Goal: Navigation & Orientation: Find specific page/section

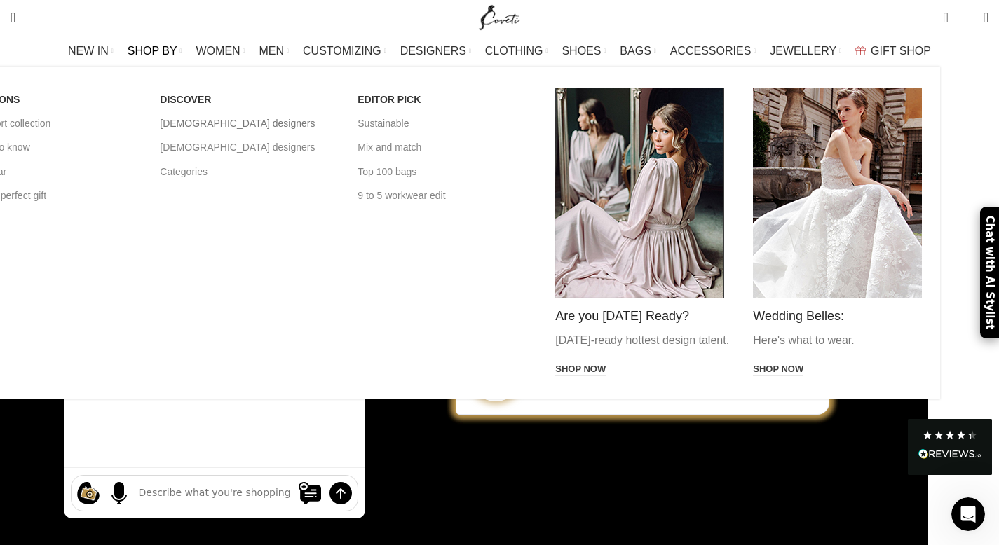
click at [294, 121] on link "[DEMOGRAPHIC_DATA] designers" at bounding box center [248, 123] width 177 height 24
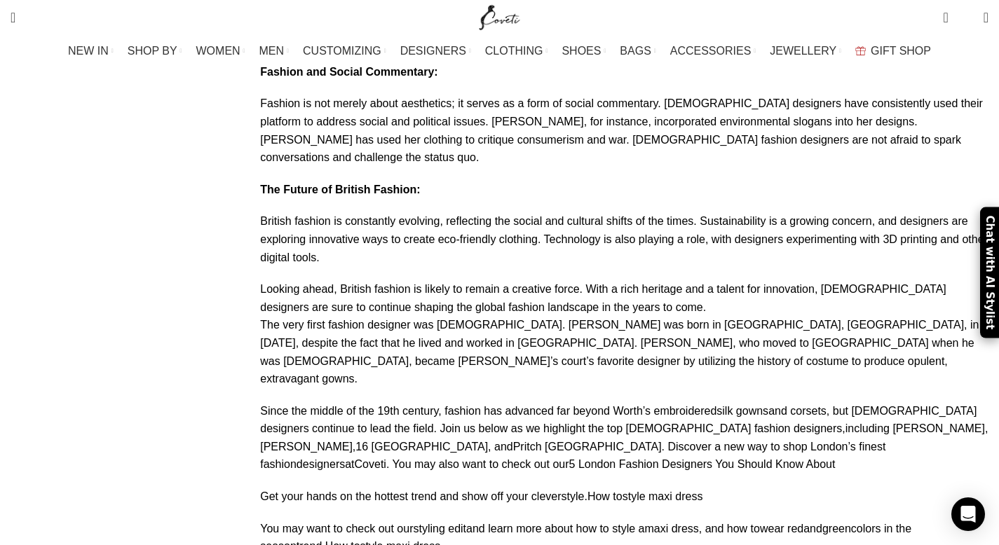
scroll to position [3651, 0]
